Goal: Find specific page/section: Find specific page/section

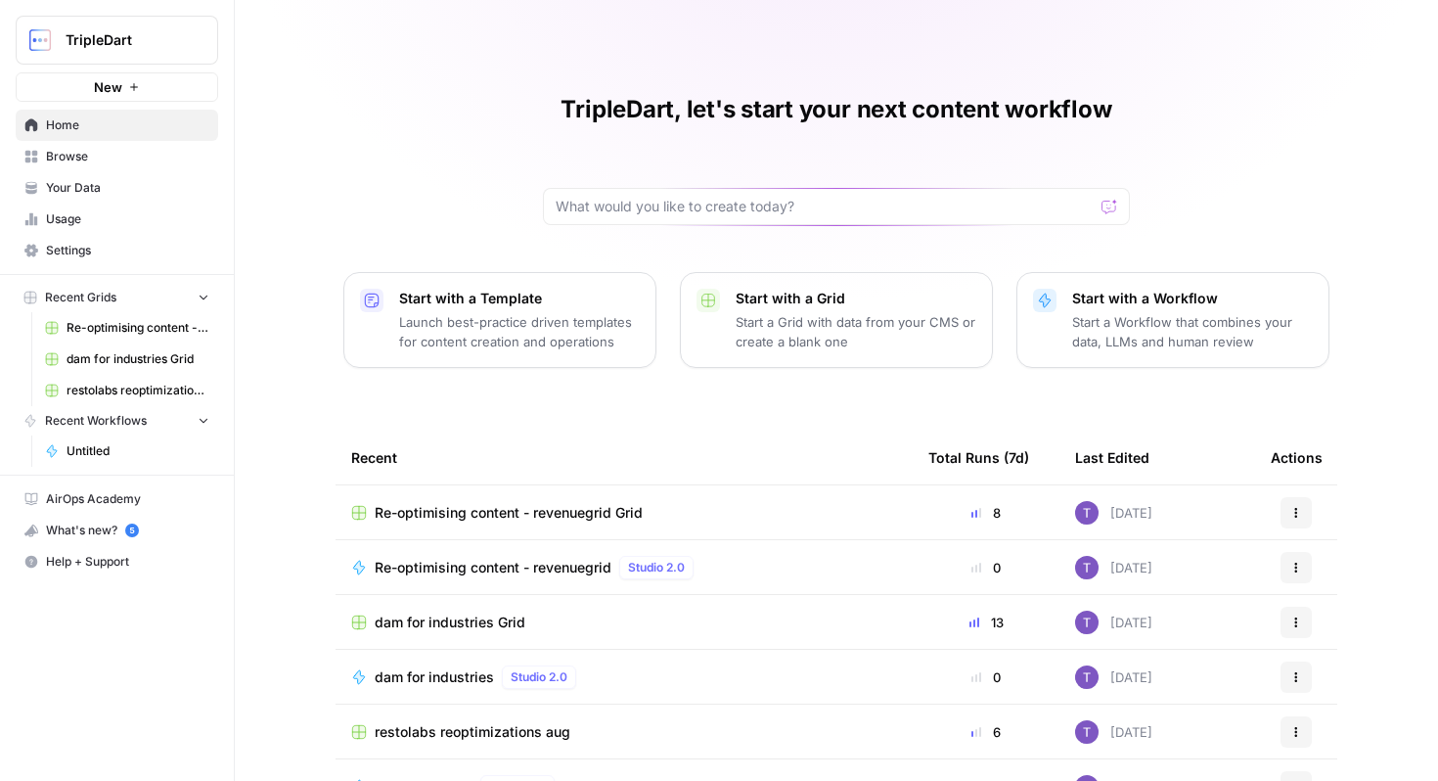
click at [127, 145] on link "Browse" at bounding box center [117, 156] width 202 height 31
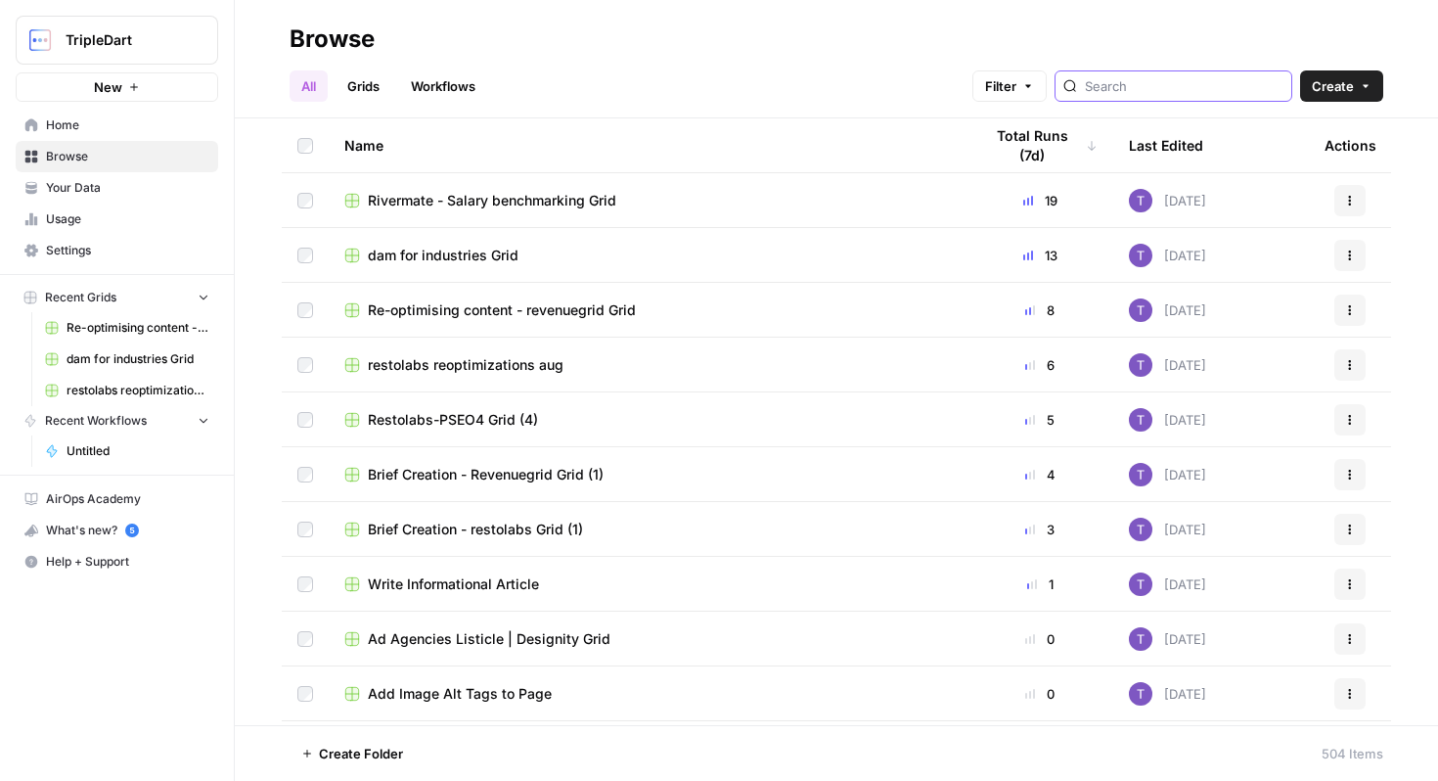
click at [1172, 93] on input "search" at bounding box center [1184, 86] width 199 height 20
type input "amazon"
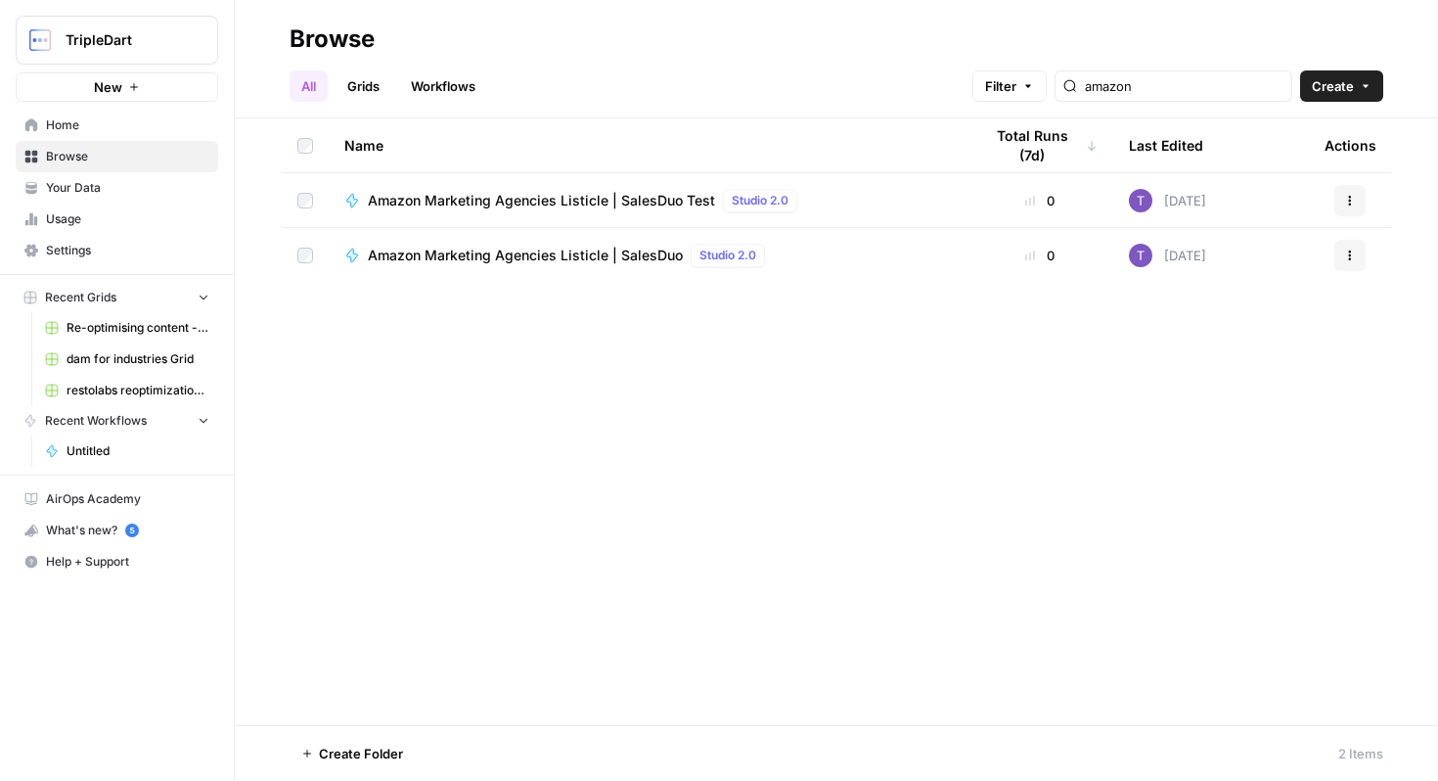
click at [566, 249] on span "Amazon Marketing Agencies Listicle | SalesDuo" at bounding box center [525, 256] width 315 height 20
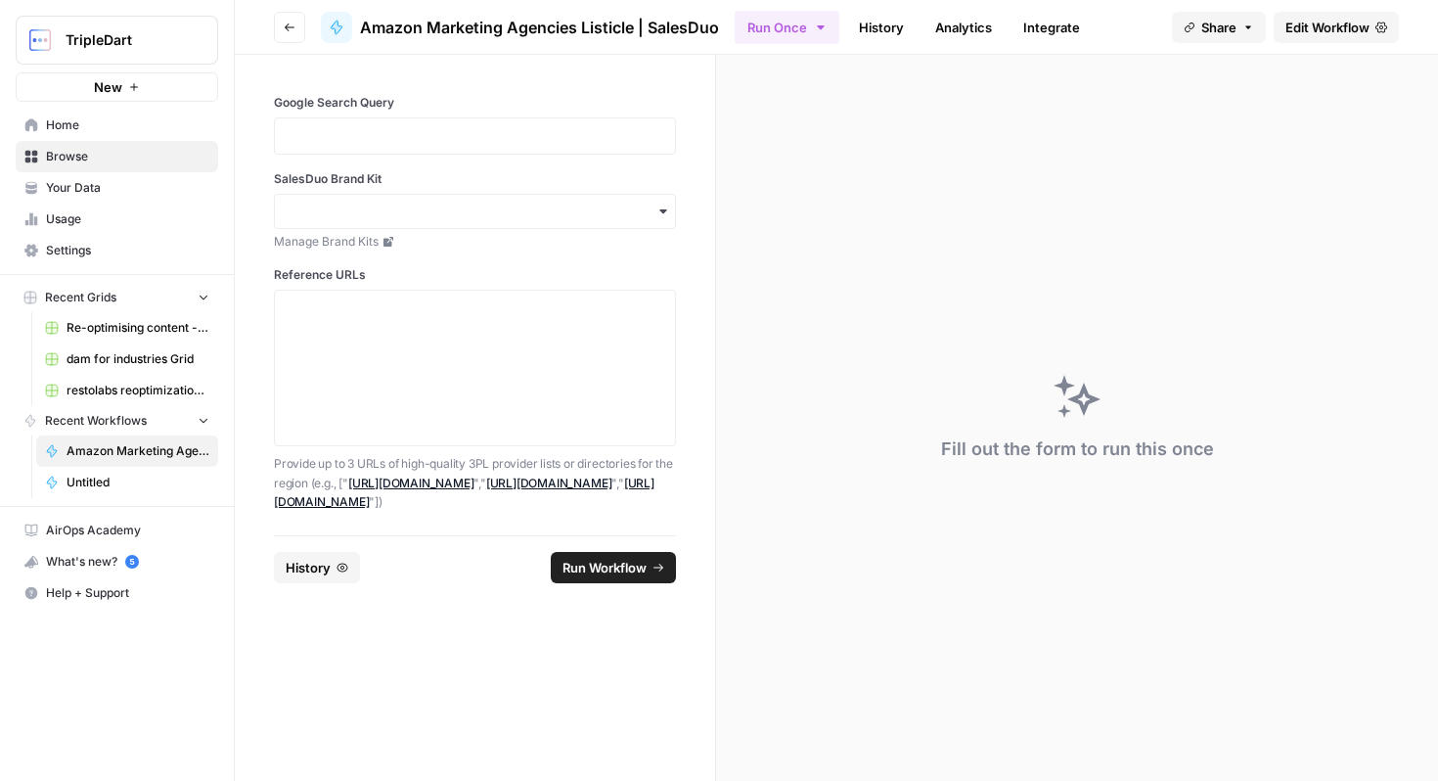
click at [1348, 31] on span "Edit Workflow" at bounding box center [1327, 28] width 84 height 20
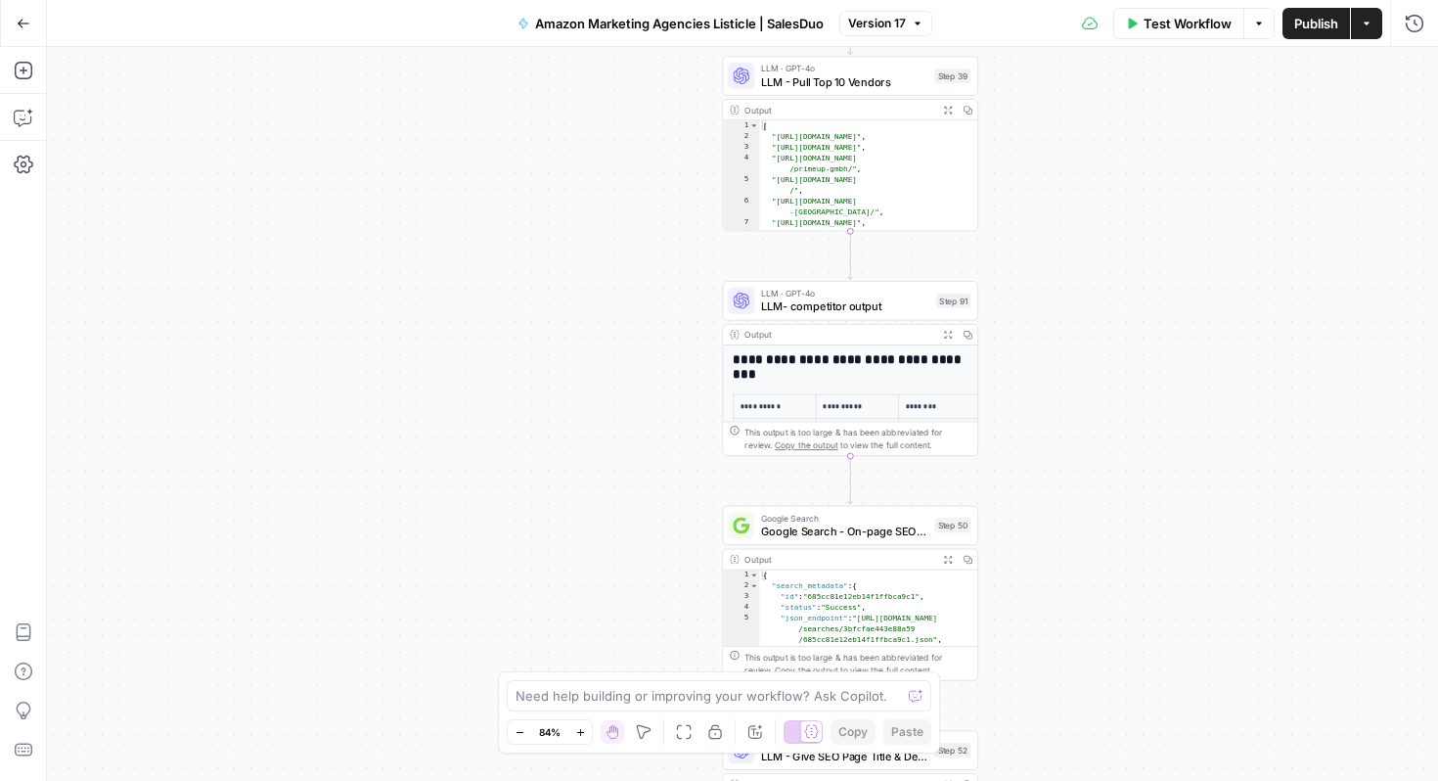
scroll to position [92, 0]
